Goal: Task Accomplishment & Management: Complete application form

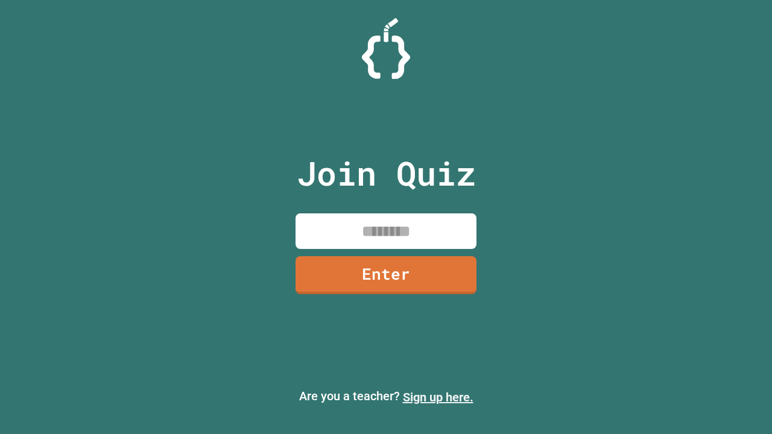
click at [438, 398] on link "Sign up here." at bounding box center [438, 397] width 71 height 14
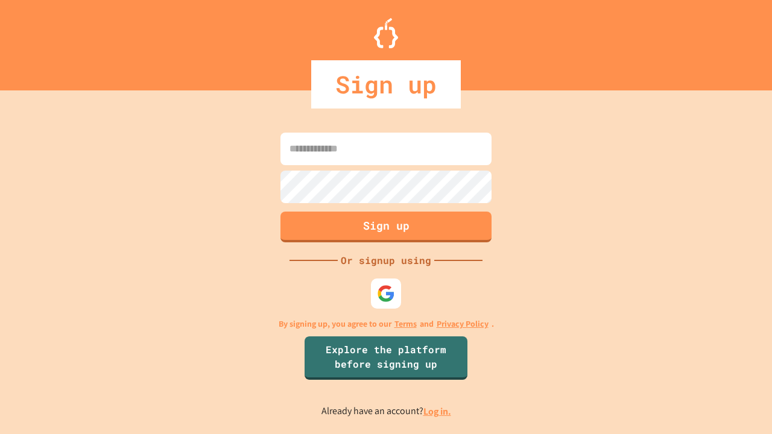
click at [438, 411] on link "Log in." at bounding box center [438, 411] width 28 height 13
